Goal: Task Accomplishment & Management: Complete application form

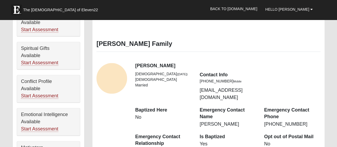
scroll to position [240, 0]
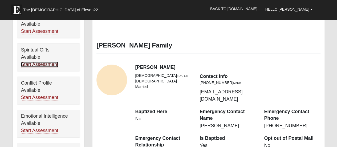
click at [51, 61] on link "Start Assessment" at bounding box center [39, 64] width 37 height 6
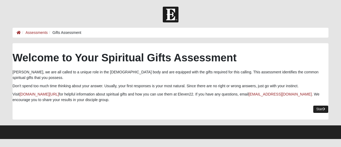
click at [315, 105] on link "Start" at bounding box center [320, 109] width 15 height 8
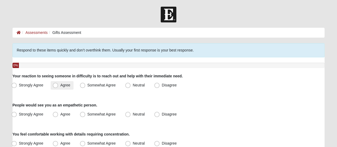
click at [60, 87] on span "Agree" at bounding box center [65, 85] width 10 height 4
click at [56, 87] on input "Agree" at bounding box center [56, 84] width 3 height 3
radio input "true"
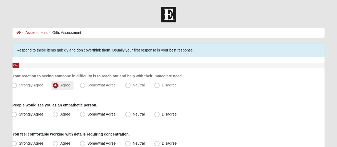
scroll to position [27, 0]
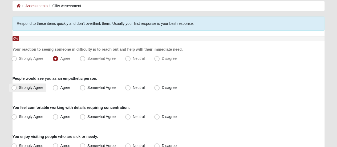
click at [19, 87] on span "Strongly Agree" at bounding box center [31, 87] width 24 height 4
click at [16, 87] on input "Strongly Agree" at bounding box center [15, 87] width 3 height 3
radio input "true"
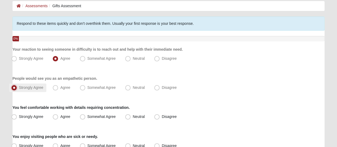
scroll to position [53, 0]
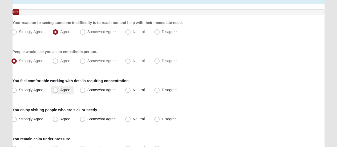
click at [60, 91] on span "Agree" at bounding box center [65, 90] width 10 height 4
click at [57, 91] on input "Agree" at bounding box center [56, 89] width 3 height 3
radio input "true"
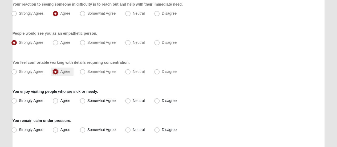
scroll to position [80, 0]
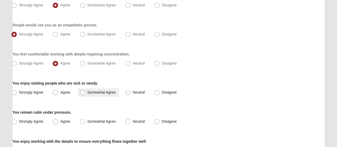
click at [87, 92] on span "Somewhat Agree" at bounding box center [101, 92] width 28 height 4
click at [84, 92] on input "Somewhat Agree" at bounding box center [83, 92] width 3 height 3
radio input "true"
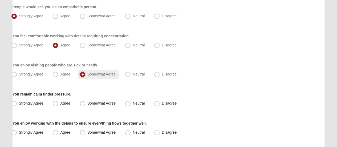
scroll to position [106, 0]
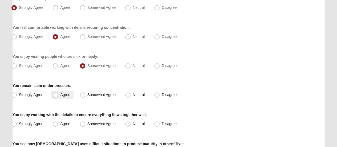
click at [60, 93] on span "Agree" at bounding box center [65, 94] width 10 height 4
click at [56, 93] on input "Agree" at bounding box center [56, 94] width 3 height 3
radio input "true"
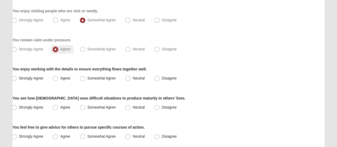
scroll to position [160, 0]
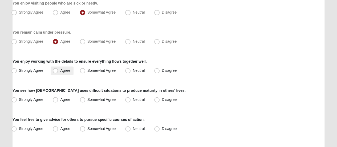
click at [60, 71] on span "Agree" at bounding box center [65, 70] width 10 height 4
click at [57, 71] on input "Agree" at bounding box center [56, 70] width 3 height 3
radio input "true"
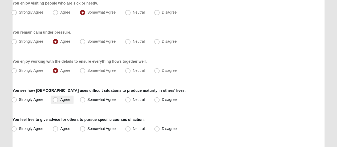
click at [60, 98] on span "Agree" at bounding box center [65, 99] width 10 height 4
click at [55, 98] on input "Agree" at bounding box center [56, 99] width 3 height 3
radio input "true"
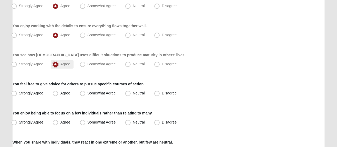
scroll to position [213, 0]
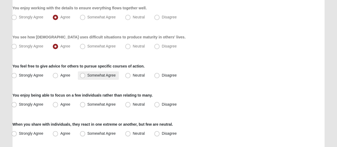
click at [87, 77] on span "Somewhat Agree" at bounding box center [101, 75] width 28 height 4
click at [82, 77] on input "Somewhat Agree" at bounding box center [83, 74] width 3 height 3
radio input "true"
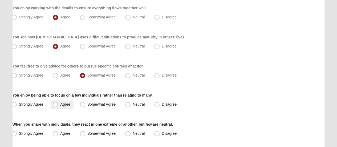
click at [60, 104] on span "Agree" at bounding box center [65, 104] width 10 height 4
click at [58, 104] on input "Agree" at bounding box center [56, 103] width 3 height 3
radio input "true"
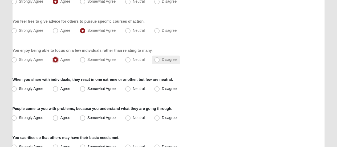
scroll to position [266, 0]
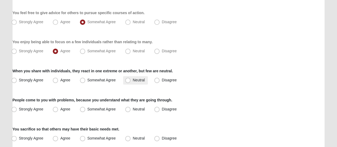
click at [133, 79] on span "Neutral" at bounding box center [139, 80] width 12 height 4
click at [129, 79] on input "Neutral" at bounding box center [128, 79] width 3 height 3
radio input "true"
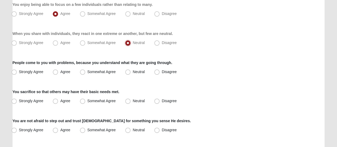
scroll to position [346, 0]
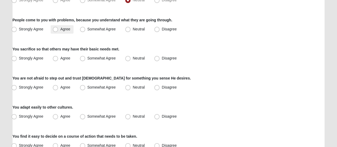
click at [60, 31] on span "Agree" at bounding box center [65, 29] width 10 height 4
click at [55, 31] on input "Agree" at bounding box center [56, 28] width 3 height 3
radio input "true"
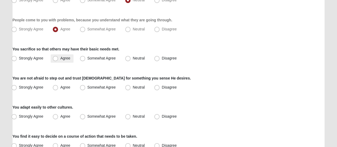
click at [60, 59] on span "Agree" at bounding box center [65, 58] width 10 height 4
click at [58, 59] on input "Agree" at bounding box center [56, 57] width 3 height 3
radio input "true"
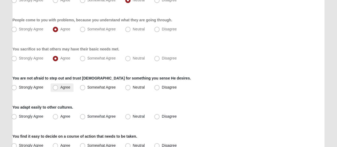
click at [60, 85] on span "Agree" at bounding box center [65, 87] width 10 height 4
click at [56, 85] on input "Agree" at bounding box center [56, 86] width 3 height 3
radio input "true"
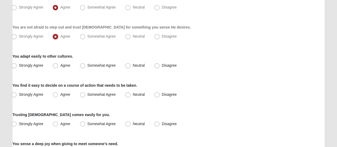
scroll to position [399, 0]
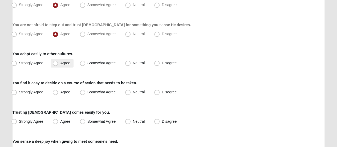
click at [60, 65] on span "Agree" at bounding box center [65, 63] width 10 height 4
click at [56, 65] on input "Agree" at bounding box center [56, 62] width 3 height 3
radio input "true"
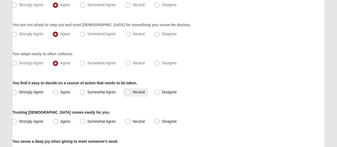
click at [133, 91] on span "Neutral" at bounding box center [139, 92] width 12 height 4
click at [129, 91] on input "Neutral" at bounding box center [128, 91] width 3 height 3
radio input "true"
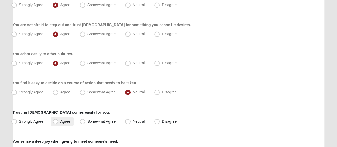
click at [60, 119] on span "Agree" at bounding box center [65, 121] width 10 height 4
click at [55, 119] on input "Agree" at bounding box center [56, 120] width 3 height 3
radio input "true"
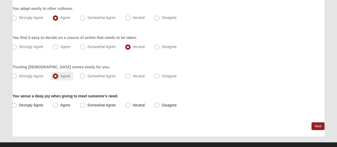
scroll to position [453, 0]
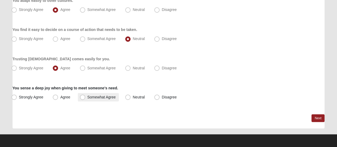
click at [87, 99] on span "Somewhat Agree" at bounding box center [101, 96] width 28 height 4
click at [83, 98] on input "Somewhat Agree" at bounding box center [83, 96] width 3 height 3
radio input "true"
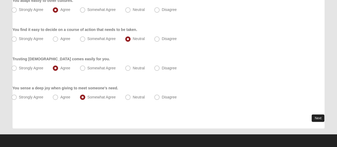
click at [316, 117] on link "Next" at bounding box center [317, 118] width 13 height 8
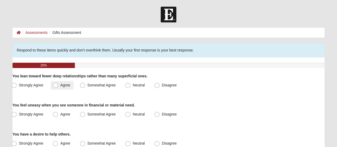
click at [60, 85] on span "Agree" at bounding box center [65, 85] width 10 height 4
click at [56, 85] on input "Agree" at bounding box center [56, 84] width 3 height 3
radio input "true"
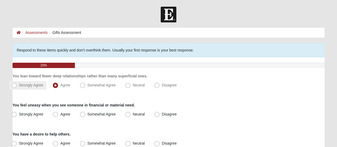
click at [19, 86] on span "Strongly Agree" at bounding box center [31, 85] width 24 height 4
click at [16, 86] on input "Strongly Agree" at bounding box center [15, 84] width 3 height 3
radio input "true"
click at [133, 114] on span "Neutral" at bounding box center [139, 114] width 12 height 4
click at [127, 114] on input "Neutral" at bounding box center [128, 113] width 3 height 3
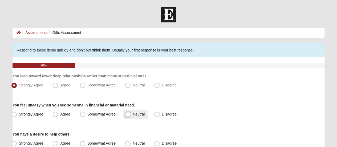
radio input "true"
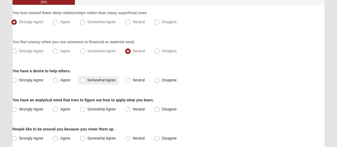
scroll to position [80, 0]
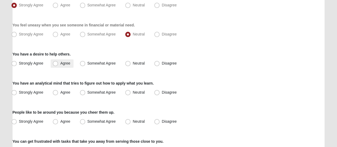
click at [60, 64] on span "Agree" at bounding box center [65, 63] width 10 height 4
click at [55, 64] on input "Agree" at bounding box center [56, 62] width 3 height 3
radio input "true"
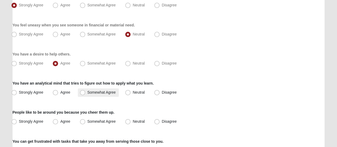
click at [87, 93] on span "Somewhat Agree" at bounding box center [101, 92] width 28 height 4
click at [83, 93] on input "Somewhat Agree" at bounding box center [83, 92] width 3 height 3
radio input "true"
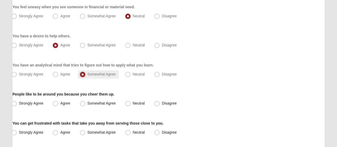
scroll to position [106, 0]
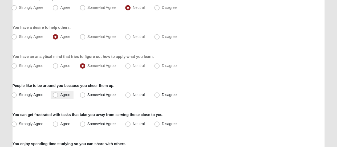
click at [60, 96] on span "Agree" at bounding box center [65, 94] width 10 height 4
click at [56, 96] on input "Agree" at bounding box center [56, 94] width 3 height 3
radio input "true"
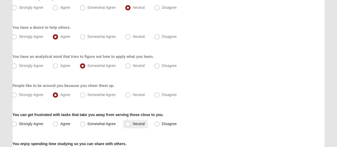
click at [133, 123] on span "Neutral" at bounding box center [139, 123] width 12 height 4
click at [127, 123] on input "Neutral" at bounding box center [128, 123] width 3 height 3
radio input "true"
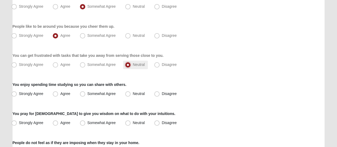
scroll to position [186, 0]
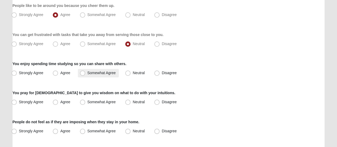
click at [87, 72] on span "Somewhat Agree" at bounding box center [101, 73] width 28 height 4
click at [83, 72] on input "Somewhat Agree" at bounding box center [83, 72] width 3 height 3
radio input "true"
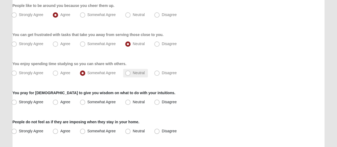
click at [133, 73] on span "Neutral" at bounding box center [139, 73] width 12 height 4
click at [128, 73] on input "Neutral" at bounding box center [128, 72] width 3 height 3
radio input "true"
click at [60, 102] on span "Agree" at bounding box center [65, 102] width 10 height 4
click at [55, 102] on input "Agree" at bounding box center [56, 101] width 3 height 3
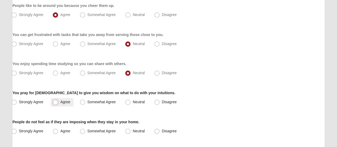
radio input "true"
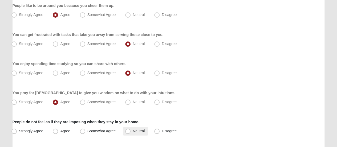
click at [133, 132] on span "Neutral" at bounding box center [139, 131] width 12 height 4
click at [128, 132] on input "Neutral" at bounding box center [128, 130] width 3 height 3
radio input "true"
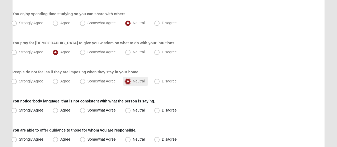
scroll to position [240, 0]
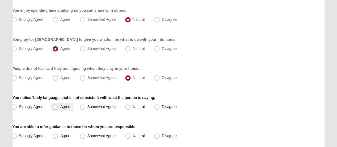
click at [60, 104] on span "Agree" at bounding box center [65, 106] width 10 height 4
click at [56, 105] on input "Agree" at bounding box center [56, 106] width 3 height 3
radio input "true"
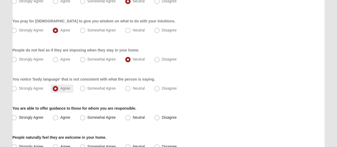
scroll to position [266, 0]
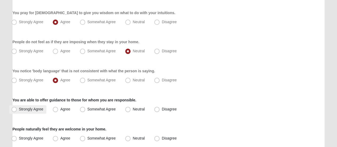
click at [19, 110] on span "Strongly Agree" at bounding box center [31, 109] width 24 height 4
click at [15, 110] on input "Strongly Agree" at bounding box center [15, 108] width 3 height 3
radio input "true"
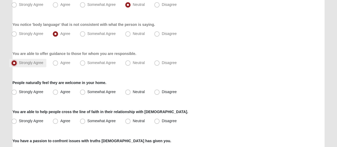
scroll to position [319, 0]
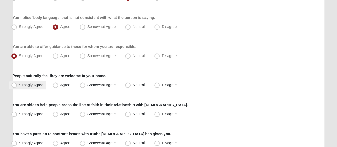
click at [19, 85] on span "Strongly Agree" at bounding box center [31, 85] width 24 height 4
click at [14, 85] on input "Strongly Agree" at bounding box center [15, 84] width 3 height 3
radio input "true"
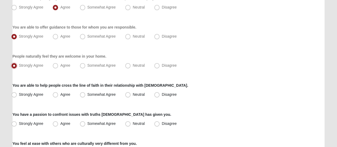
scroll to position [346, 0]
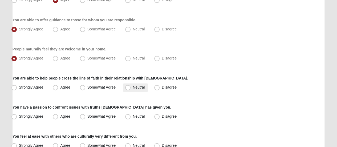
click at [133, 87] on span "Neutral" at bounding box center [139, 87] width 12 height 4
click at [128, 87] on input "Neutral" at bounding box center [128, 86] width 3 height 3
radio input "true"
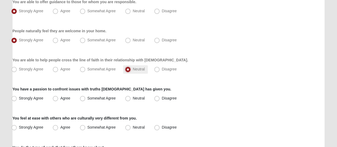
scroll to position [373, 0]
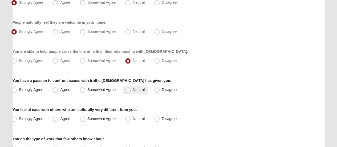
click at [133, 89] on span "Neutral" at bounding box center [139, 89] width 12 height 4
click at [127, 89] on input "Neutral" at bounding box center [128, 89] width 3 height 3
radio input "true"
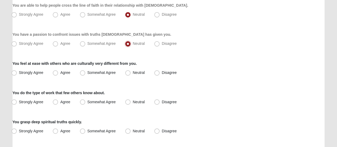
scroll to position [426, 0]
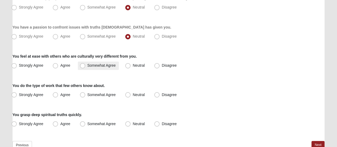
click at [87, 65] on span "Somewhat Agree" at bounding box center [101, 65] width 28 height 4
click at [83, 65] on input "Somewhat Agree" at bounding box center [83, 65] width 3 height 3
radio input "true"
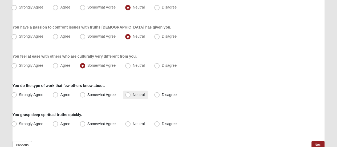
click at [133, 94] on span "Neutral" at bounding box center [139, 94] width 12 height 4
click at [128, 94] on input "Neutral" at bounding box center [128, 94] width 3 height 3
radio input "true"
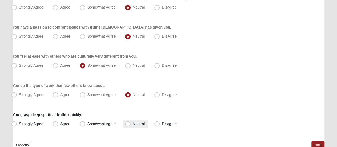
click at [133, 123] on span "Neutral" at bounding box center [139, 123] width 12 height 4
click at [129, 123] on input "Neutral" at bounding box center [128, 123] width 3 height 3
radio input "true"
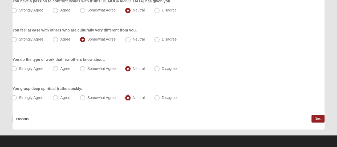
scroll to position [453, 0]
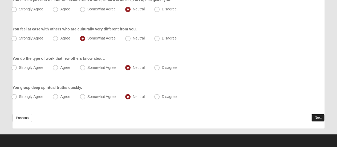
click at [315, 116] on link "Next" at bounding box center [317, 117] width 13 height 8
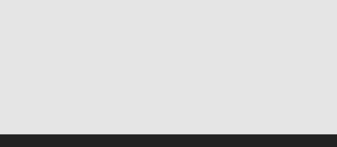
scroll to position [0, 0]
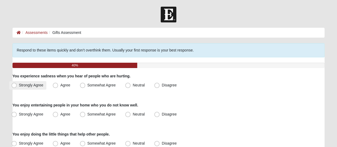
click at [19, 85] on span "Strongly Agree" at bounding box center [31, 85] width 24 height 4
click at [14, 85] on input "Strongly Agree" at bounding box center [15, 84] width 3 height 3
radio input "true"
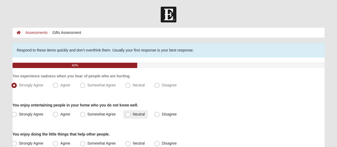
click at [133, 114] on span "Neutral" at bounding box center [139, 114] width 12 height 4
click at [128, 114] on input "Neutral" at bounding box center [128, 113] width 3 height 3
radio input "true"
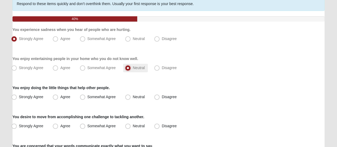
scroll to position [53, 0]
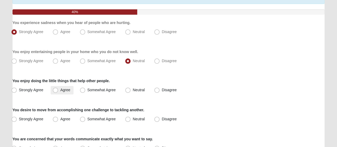
click at [58, 92] on label "Agree" at bounding box center [62, 90] width 23 height 9
click at [58, 92] on input "Agree" at bounding box center [56, 89] width 3 height 3
radio input "true"
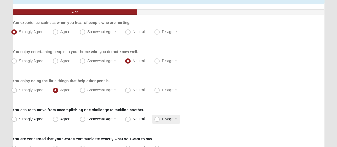
click at [162, 117] on span "Disagree" at bounding box center [169, 119] width 15 height 4
click at [156, 117] on input "Disagree" at bounding box center [157, 118] width 3 height 3
radio input "true"
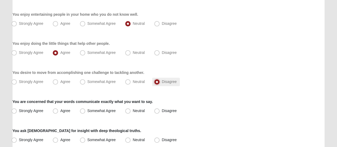
scroll to position [106, 0]
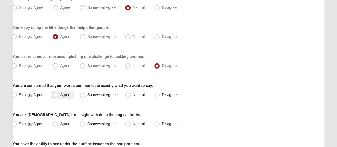
click at [60, 93] on span "Agree" at bounding box center [65, 94] width 10 height 4
click at [57, 93] on input "Agree" at bounding box center [56, 94] width 3 height 3
radio input "true"
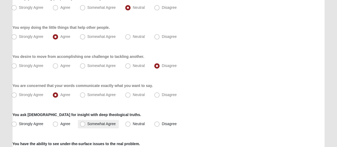
click at [87, 124] on span "Somewhat Agree" at bounding box center [101, 123] width 28 height 4
click at [83, 124] on input "Somewhat Agree" at bounding box center [83, 123] width 3 height 3
radio input "true"
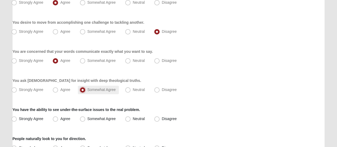
scroll to position [160, 0]
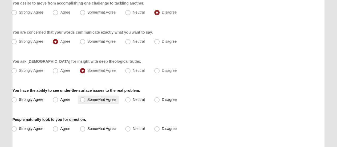
click at [87, 97] on span "Somewhat Agree" at bounding box center [101, 99] width 28 height 4
click at [83, 98] on input "Somewhat Agree" at bounding box center [83, 99] width 3 height 3
radio input "true"
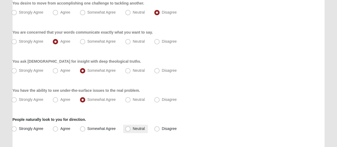
click at [133, 129] on span "Neutral" at bounding box center [139, 128] width 12 height 4
click at [127, 129] on input "Neutral" at bounding box center [128, 128] width 3 height 3
radio input "true"
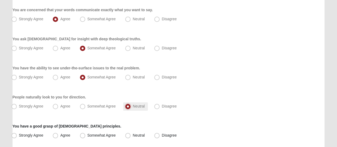
scroll to position [213, 0]
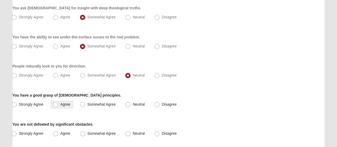
click at [60, 105] on span "Agree" at bounding box center [65, 104] width 10 height 4
click at [55, 105] on input "Agree" at bounding box center [56, 103] width 3 height 3
radio input "true"
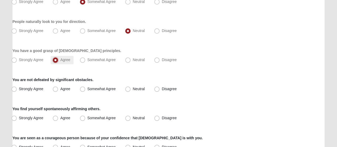
scroll to position [266, 0]
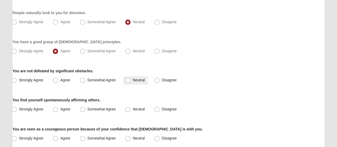
click at [133, 79] on span "Neutral" at bounding box center [139, 80] width 12 height 4
click at [129, 79] on input "Neutral" at bounding box center [128, 79] width 3 height 3
radio input "true"
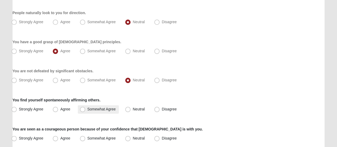
click at [87, 109] on span "Somewhat Agree" at bounding box center [101, 109] width 28 height 4
click at [82, 109] on input "Somewhat Agree" at bounding box center [83, 108] width 3 height 3
radio input "true"
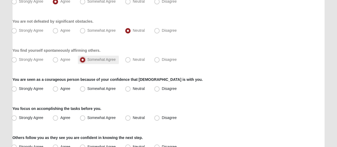
scroll to position [319, 0]
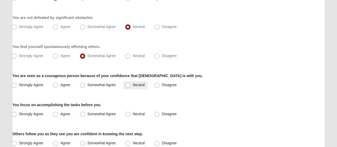
click at [133, 84] on span "Neutral" at bounding box center [139, 85] width 12 height 4
click at [129, 84] on input "Neutral" at bounding box center [128, 84] width 3 height 3
radio input "true"
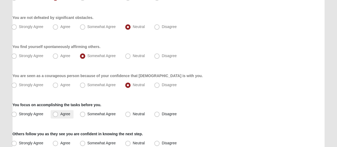
click at [60, 114] on span "Agree" at bounding box center [65, 114] width 10 height 4
click at [55, 114] on input "Agree" at bounding box center [56, 113] width 3 height 3
radio input "true"
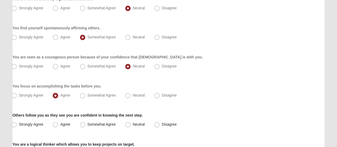
scroll to position [373, 0]
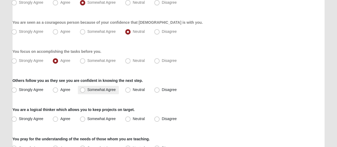
click at [87, 90] on span "Somewhat Agree" at bounding box center [101, 89] width 28 height 4
click at [83, 90] on input "Somewhat Agree" at bounding box center [83, 89] width 3 height 3
radio input "true"
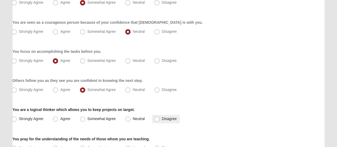
click at [162, 116] on span "Disagree" at bounding box center [169, 118] width 15 height 4
click at [156, 117] on input "Disagree" at bounding box center [157, 118] width 3 height 3
radio input "true"
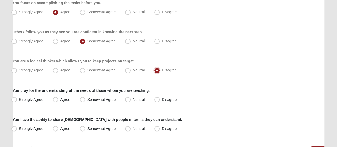
scroll to position [426, 0]
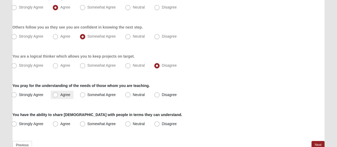
click at [60, 93] on span "Agree" at bounding box center [65, 94] width 10 height 4
click at [55, 93] on input "Agree" at bounding box center [56, 94] width 3 height 3
radio input "true"
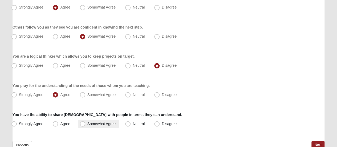
click at [87, 121] on span "Somewhat Agree" at bounding box center [101, 123] width 28 height 4
click at [83, 122] on input "Somewhat Agree" at bounding box center [83, 123] width 3 height 3
radio input "true"
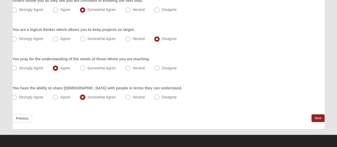
scroll to position [453, 0]
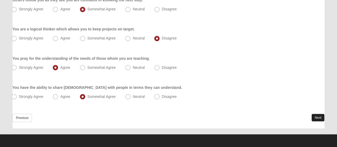
click at [320, 116] on link "Next" at bounding box center [317, 117] width 13 height 8
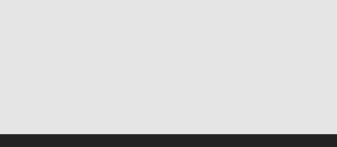
scroll to position [0, 0]
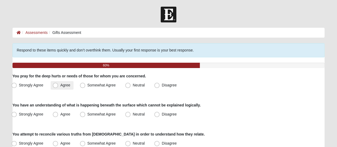
click at [60, 84] on span "Agree" at bounding box center [65, 85] width 10 height 4
click at [55, 84] on input "Agree" at bounding box center [56, 84] width 3 height 3
radio input "true"
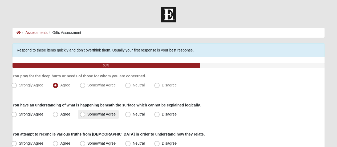
click at [87, 113] on span "Somewhat Agree" at bounding box center [101, 114] width 28 height 4
click at [82, 113] on input "Somewhat Agree" at bounding box center [83, 113] width 3 height 3
radio input "true"
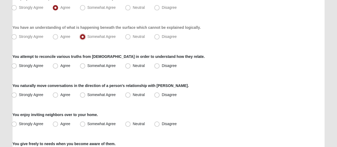
scroll to position [80, 0]
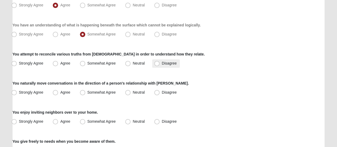
click at [162, 64] on span "Disagree" at bounding box center [169, 63] width 15 height 4
click at [156, 64] on input "Disagree" at bounding box center [157, 62] width 3 height 3
radio input "true"
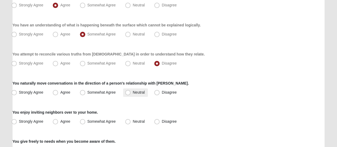
click at [133, 93] on span "Neutral" at bounding box center [139, 92] width 12 height 4
click at [128, 93] on input "Neutral" at bounding box center [128, 92] width 3 height 3
radio input "true"
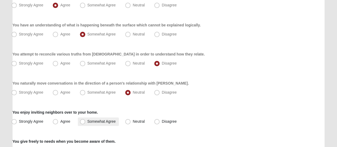
click at [87, 122] on span "Somewhat Agree" at bounding box center [101, 121] width 28 height 4
click at [82, 122] on input "Somewhat Agree" at bounding box center [83, 121] width 3 height 3
radio input "true"
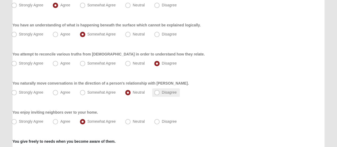
click at [162, 93] on span "Disagree" at bounding box center [169, 92] width 15 height 4
click at [157, 93] on input "Disagree" at bounding box center [157, 92] width 3 height 3
radio input "true"
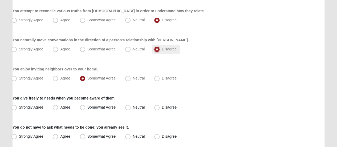
scroll to position [133, 0]
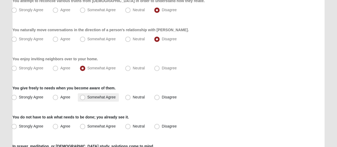
click at [87, 96] on span "Somewhat Agree" at bounding box center [101, 97] width 28 height 4
click at [83, 96] on input "Somewhat Agree" at bounding box center [83, 96] width 3 height 3
radio input "true"
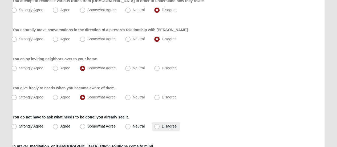
click at [162, 125] on span "Disagree" at bounding box center [169, 126] width 15 height 4
click at [158, 125] on input "Disagree" at bounding box center [157, 125] width 3 height 3
radio input "true"
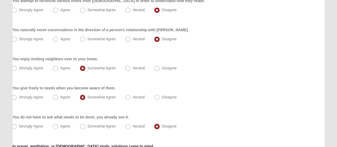
scroll to position [186, 0]
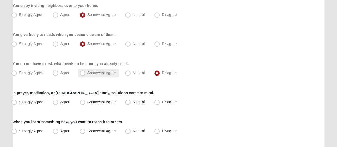
click at [87, 73] on span "Somewhat Agree" at bounding box center [101, 73] width 28 height 4
click at [84, 73] on input "Somewhat Agree" at bounding box center [83, 72] width 3 height 3
radio input "true"
click at [133, 101] on span "Neutral" at bounding box center [139, 102] width 12 height 4
click at [129, 101] on input "Neutral" at bounding box center [128, 101] width 3 height 3
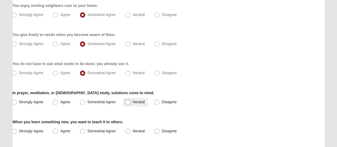
radio input "true"
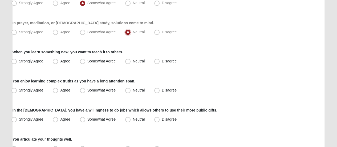
scroll to position [266, 0]
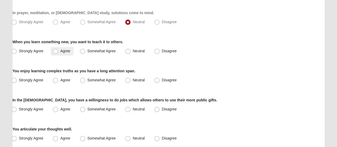
click at [60, 50] on span "Agree" at bounding box center [65, 51] width 10 height 4
click at [55, 50] on input "Agree" at bounding box center [56, 50] width 3 height 3
radio input "true"
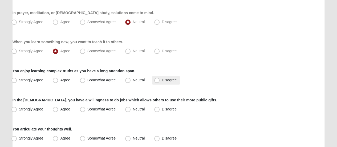
click at [162, 81] on span "Disagree" at bounding box center [169, 80] width 15 height 4
click at [158, 81] on input "Disagree" at bounding box center [157, 79] width 3 height 3
radio input "true"
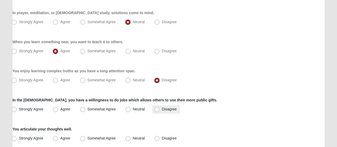
click at [162, 110] on span "Disagree" at bounding box center [169, 109] width 15 height 4
click at [157, 110] on input "Disagree" at bounding box center [157, 108] width 3 height 3
radio input "true"
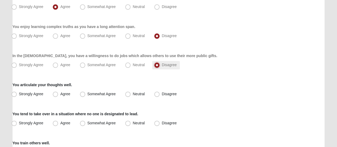
scroll to position [319, 0]
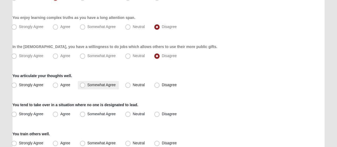
click at [87, 84] on span "Somewhat Agree" at bounding box center [101, 85] width 28 height 4
click at [82, 84] on input "Somewhat Agree" at bounding box center [83, 84] width 3 height 3
radio input "true"
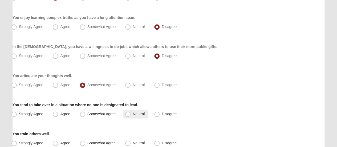
click at [133, 112] on span "Neutral" at bounding box center [139, 114] width 12 height 4
click at [128, 112] on input "Neutral" at bounding box center [128, 113] width 3 height 3
radio input "true"
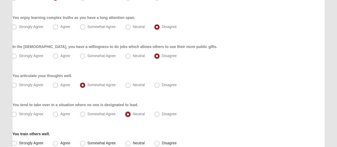
scroll to position [373, 0]
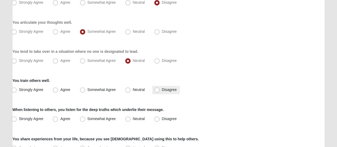
click at [162, 89] on span "Disagree" at bounding box center [169, 89] width 15 height 4
click at [156, 89] on input "Disagree" at bounding box center [157, 89] width 3 height 3
radio input "true"
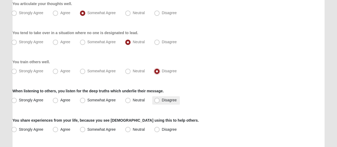
scroll to position [399, 0]
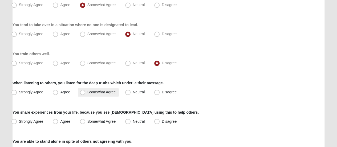
click at [87, 90] on span "Somewhat Agree" at bounding box center [101, 92] width 28 height 4
click at [84, 90] on input "Somewhat Agree" at bounding box center [83, 91] width 3 height 3
radio input "true"
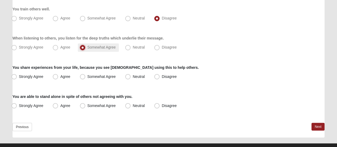
scroll to position [453, 0]
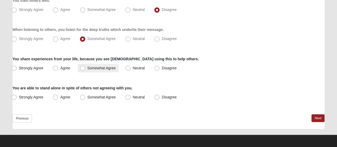
click at [87, 67] on span "Somewhat Agree" at bounding box center [101, 67] width 28 height 4
click at [83, 67] on input "Somewhat Agree" at bounding box center [83, 67] width 3 height 3
radio input "true"
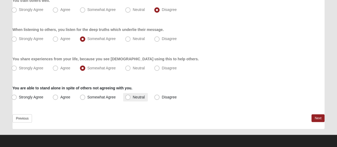
click at [133, 98] on span "Neutral" at bounding box center [139, 96] width 12 height 4
click at [127, 98] on input "Neutral" at bounding box center [128, 96] width 3 height 3
radio input "true"
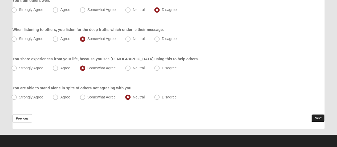
click at [319, 116] on link "Next" at bounding box center [317, 118] width 13 height 8
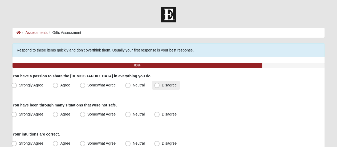
click at [162, 86] on span "Disagree" at bounding box center [169, 85] width 15 height 4
click at [157, 86] on input "Disagree" at bounding box center [157, 84] width 3 height 3
radio input "true"
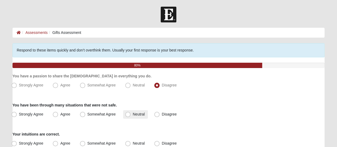
click at [133, 114] on span "Neutral" at bounding box center [139, 114] width 12 height 4
click at [127, 114] on input "Neutral" at bounding box center [128, 113] width 3 height 3
radio input "true"
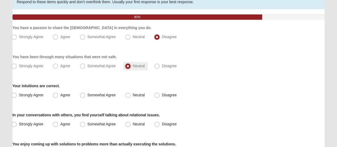
scroll to position [53, 0]
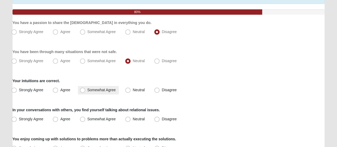
click at [87, 89] on span "Somewhat Agree" at bounding box center [101, 90] width 28 height 4
click at [82, 89] on input "Somewhat Agree" at bounding box center [83, 89] width 3 height 3
radio input "true"
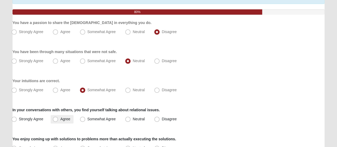
click at [60, 118] on span "Agree" at bounding box center [65, 119] width 10 height 4
click at [55, 118] on input "Agree" at bounding box center [56, 118] width 3 height 3
radio input "true"
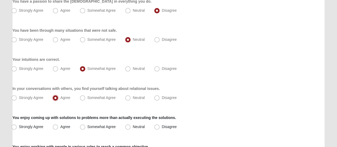
scroll to position [106, 0]
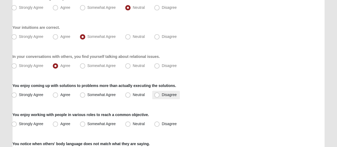
click at [162, 94] on span "Disagree" at bounding box center [169, 94] width 15 height 4
click at [157, 94] on input "Disagree" at bounding box center [157, 94] width 3 height 3
radio input "true"
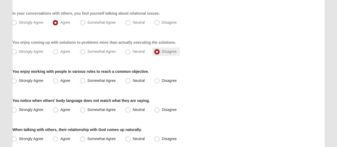
scroll to position [160, 0]
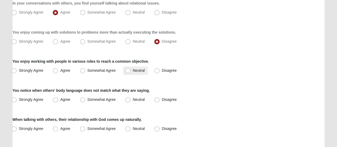
click at [133, 71] on span "Neutral" at bounding box center [139, 70] width 12 height 4
click at [129, 71] on input "Neutral" at bounding box center [128, 70] width 3 height 3
radio input "true"
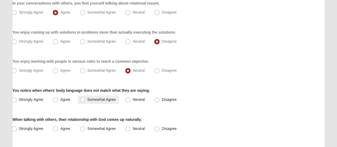
click at [87, 99] on span "Somewhat Agree" at bounding box center [101, 99] width 28 height 4
click at [83, 99] on input "Somewhat Agree" at bounding box center [83, 99] width 3 height 3
radio input "true"
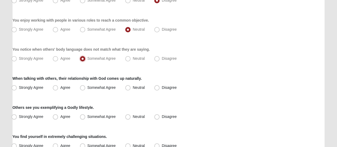
scroll to position [213, 0]
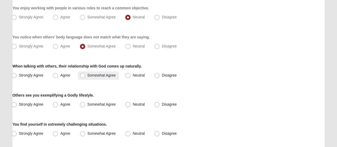
click at [87, 76] on span "Somewhat Agree" at bounding box center [101, 75] width 28 height 4
click at [82, 76] on input "Somewhat Agree" at bounding box center [83, 74] width 3 height 3
radio input "true"
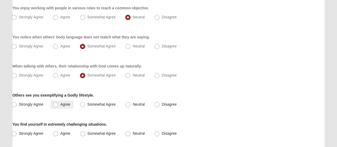
click at [60, 105] on span "Agree" at bounding box center [65, 104] width 10 height 4
click at [57, 105] on input "Agree" at bounding box center [56, 103] width 3 height 3
radio input "true"
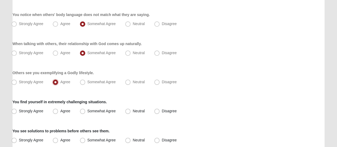
scroll to position [266, 0]
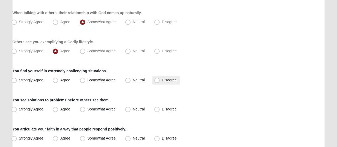
click at [162, 80] on span "Disagree" at bounding box center [169, 80] width 15 height 4
click at [157, 80] on input "Disagree" at bounding box center [157, 79] width 3 height 3
radio input "true"
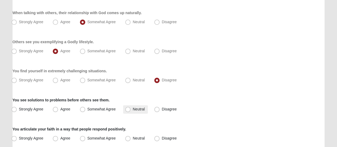
click at [133, 107] on span "Neutral" at bounding box center [139, 109] width 12 height 4
click at [127, 107] on input "Neutral" at bounding box center [128, 108] width 3 height 3
radio input "true"
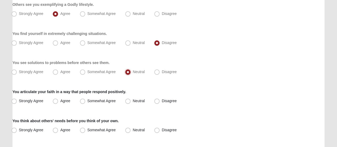
scroll to position [319, 0]
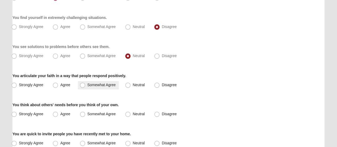
click at [87, 85] on span "Somewhat Agree" at bounding box center [101, 85] width 28 height 4
click at [83, 85] on input "Somewhat Agree" at bounding box center [83, 84] width 3 height 3
radio input "true"
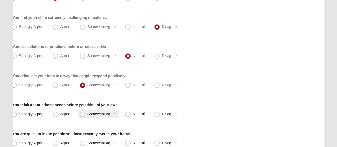
click at [87, 113] on span "Somewhat Agree" at bounding box center [101, 114] width 28 height 4
click at [82, 113] on input "Somewhat Agree" at bounding box center [83, 113] width 3 height 3
radio input "true"
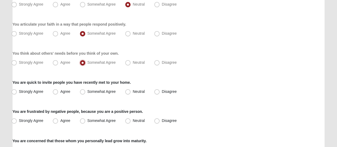
scroll to position [373, 0]
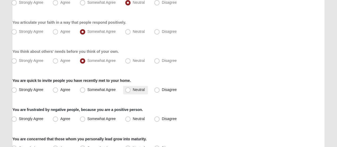
click at [133, 89] on span "Neutral" at bounding box center [139, 89] width 12 height 4
click at [128, 89] on input "Neutral" at bounding box center [128, 89] width 3 height 3
radio input "true"
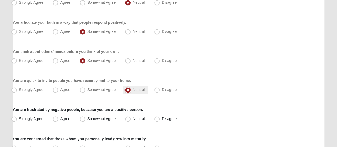
scroll to position [399, 0]
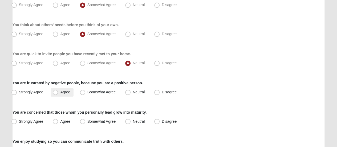
click at [60, 90] on span "Agree" at bounding box center [65, 92] width 10 height 4
click at [57, 90] on input "Agree" at bounding box center [56, 91] width 3 height 3
radio input "true"
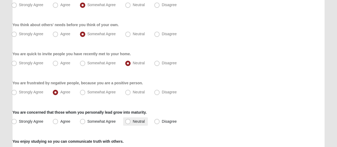
click at [133, 122] on span "Neutral" at bounding box center [139, 121] width 12 height 4
click at [129, 122] on input "Neutral" at bounding box center [128, 120] width 3 height 3
radio input "true"
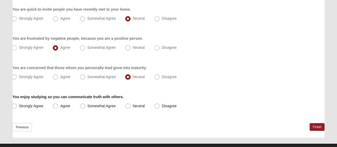
scroll to position [453, 0]
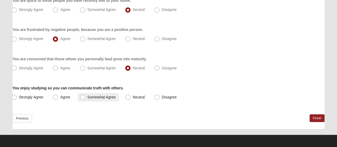
click at [87, 98] on span "Somewhat Agree" at bounding box center [101, 96] width 28 height 4
click at [82, 98] on input "Somewhat Agree" at bounding box center [83, 96] width 3 height 3
radio input "true"
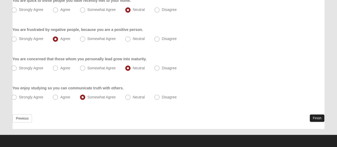
click at [311, 116] on link "Finish" at bounding box center [316, 118] width 15 height 8
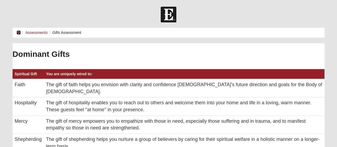
click at [19, 33] on icon at bounding box center [19, 33] width 4 height 4
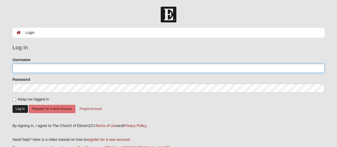
type input "[EMAIL_ADDRESS][DOMAIN_NAME]"
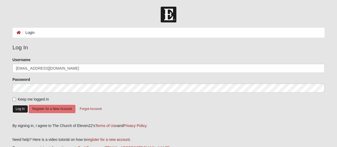
click at [20, 106] on button "Log In" at bounding box center [20, 109] width 15 height 8
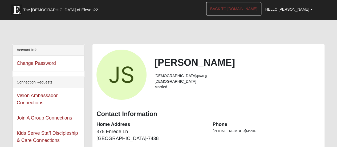
click at [248, 6] on link "Back to [DOMAIN_NAME]" at bounding box center [233, 8] width 55 height 13
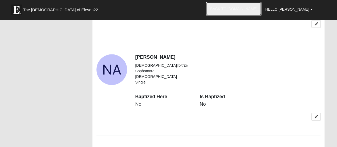
scroll to position [506, 0]
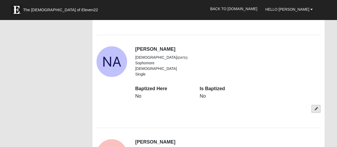
click at [317, 105] on link at bounding box center [315, 109] width 9 height 8
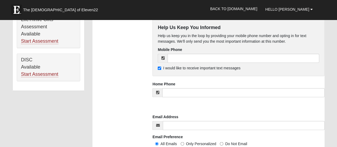
scroll to position [426, 0]
